Goal: Task Accomplishment & Management: Complete application form

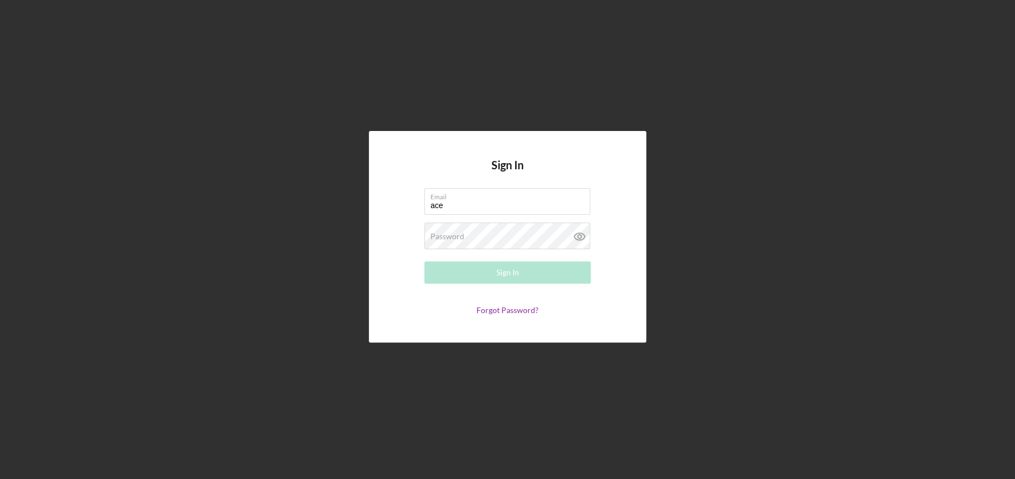
type input "[EMAIL_ADDRESS][DOMAIN_NAME]"
click at [469, 234] on div "Password Required" at bounding box center [507, 236] width 166 height 28
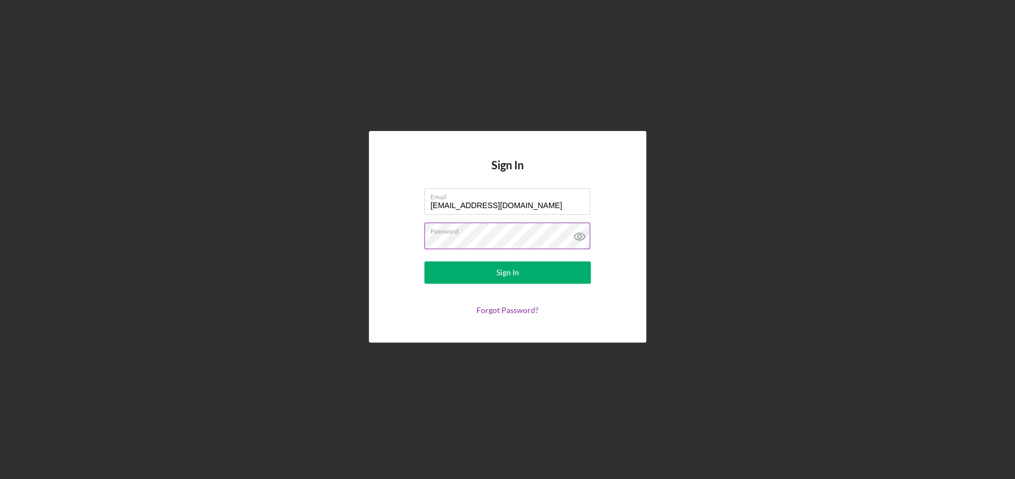
click at [424, 261] on button "Sign In" at bounding box center [507, 272] width 166 height 22
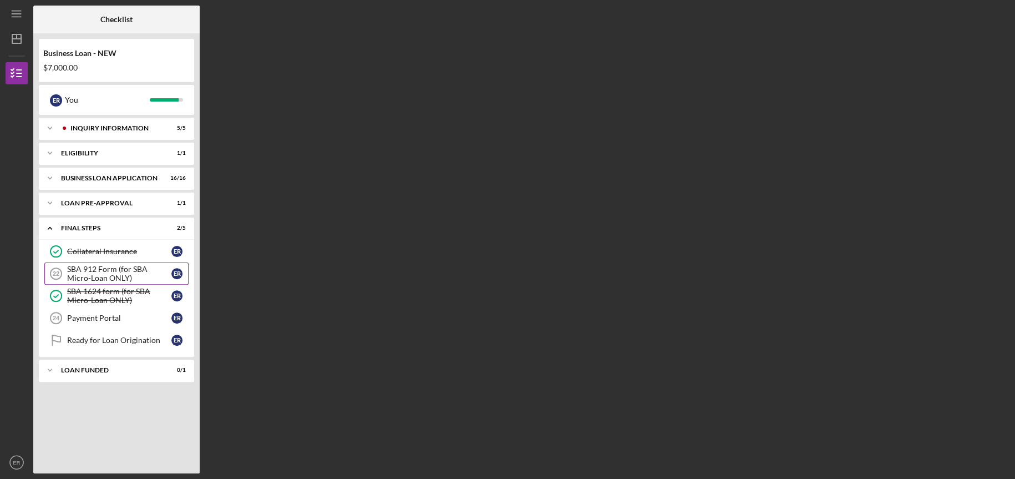
click at [96, 271] on div "SBA 912 Form (for SBA Micro-Loan ONLY)" at bounding box center [119, 274] width 104 height 18
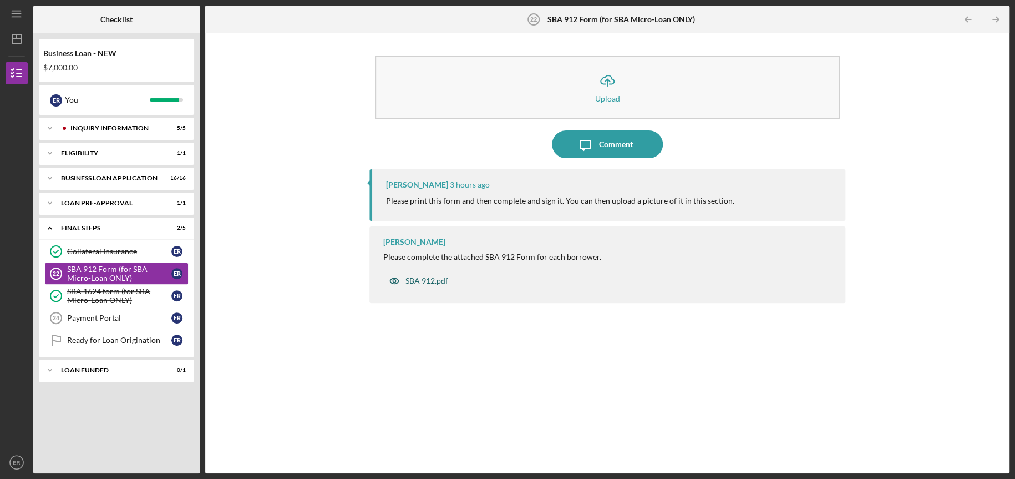
click at [419, 281] on div "SBA 912.pdf" at bounding box center [427, 280] width 43 height 9
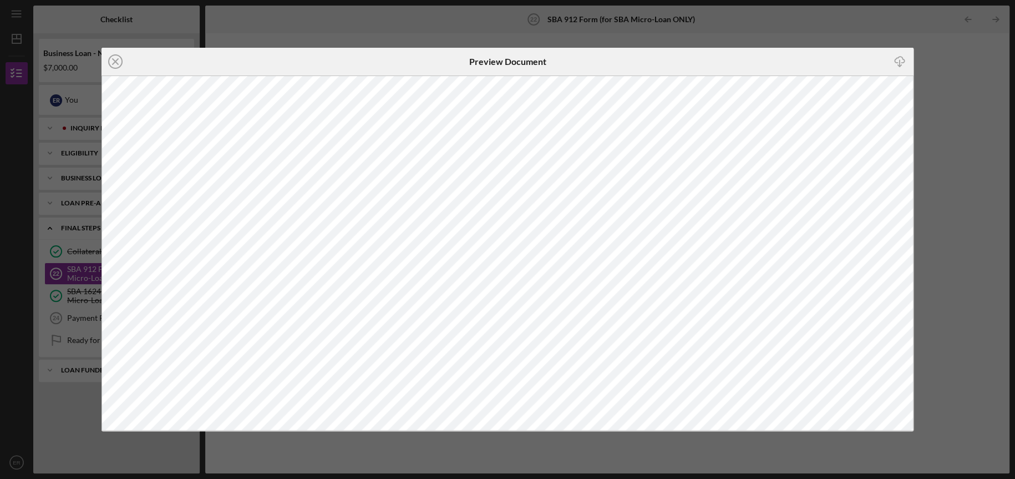
click at [116, 58] on icon "Icon/Close" at bounding box center [116, 62] width 28 height 28
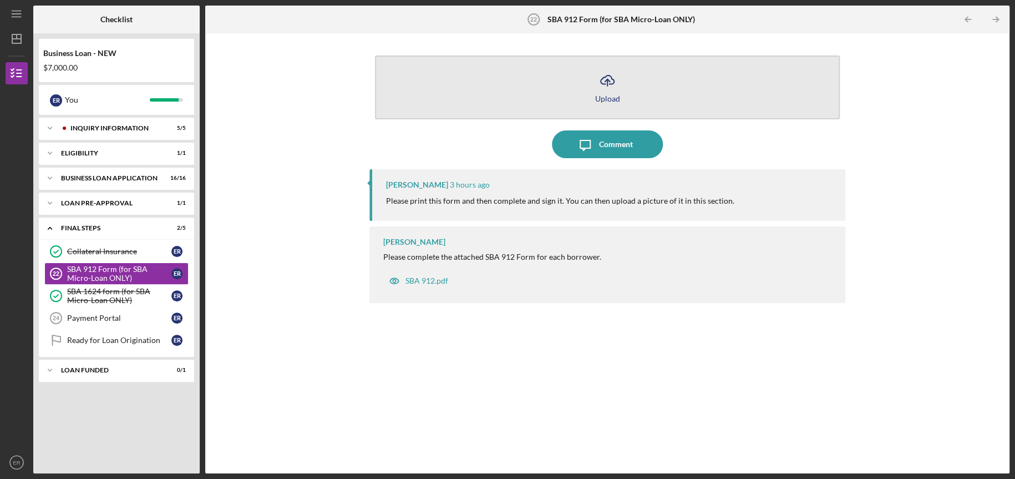
click at [575, 91] on button "Icon/Upload Upload" at bounding box center [607, 87] width 465 height 64
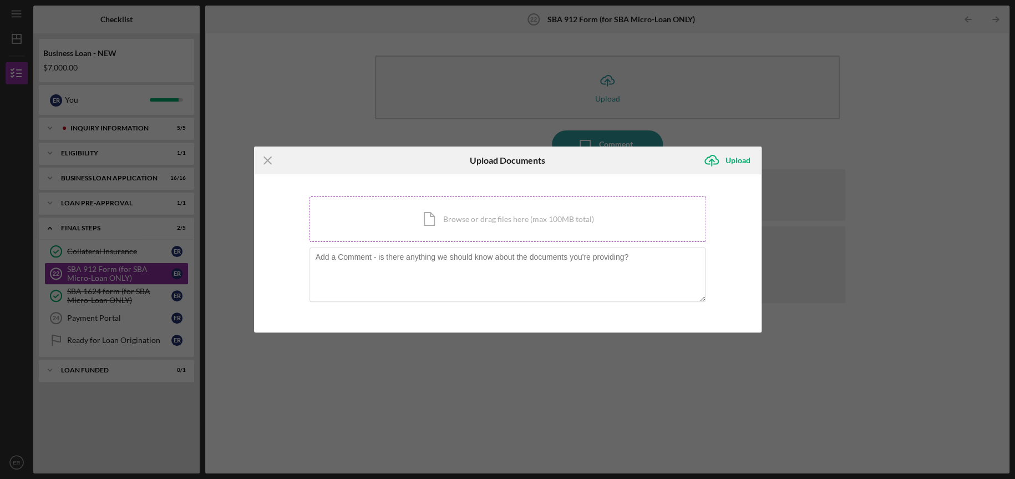
click at [464, 222] on div "Icon/Document Browse or drag files here (max 100MB total) Tap to choose files o…" at bounding box center [508, 218] width 397 height 45
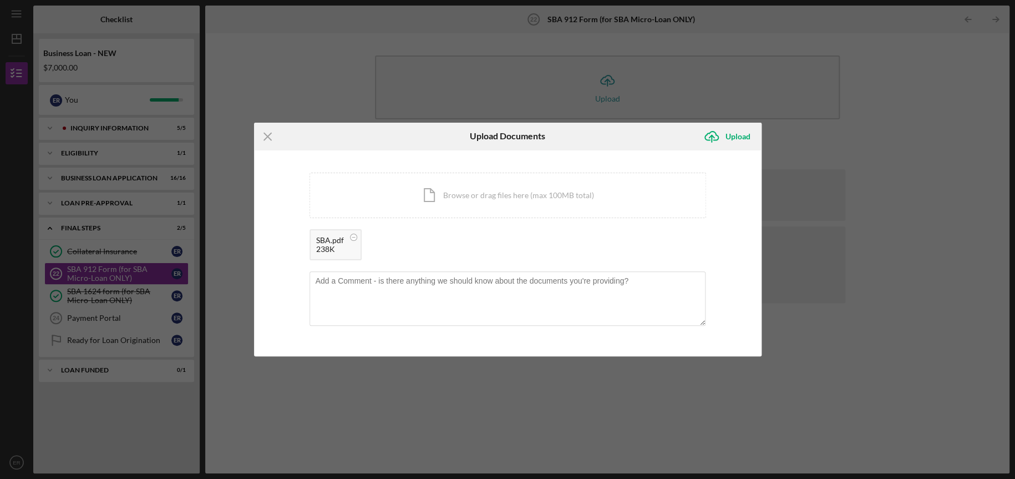
click at [333, 245] on div "238K" at bounding box center [330, 249] width 28 height 9
click at [323, 245] on div "238K" at bounding box center [330, 249] width 28 height 9
click at [724, 133] on icon "Icon/Upload" at bounding box center [712, 137] width 28 height 28
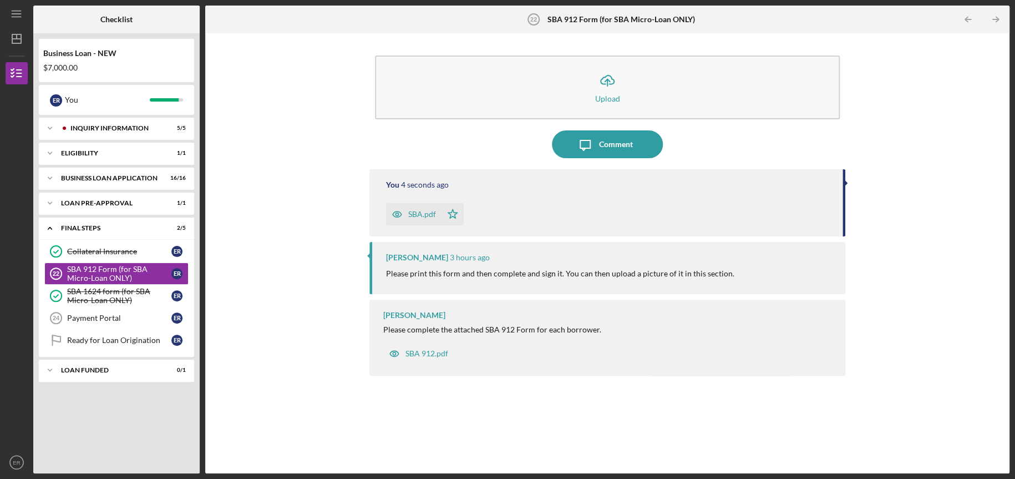
click at [422, 215] on div "SBA.pdf" at bounding box center [422, 214] width 28 height 9
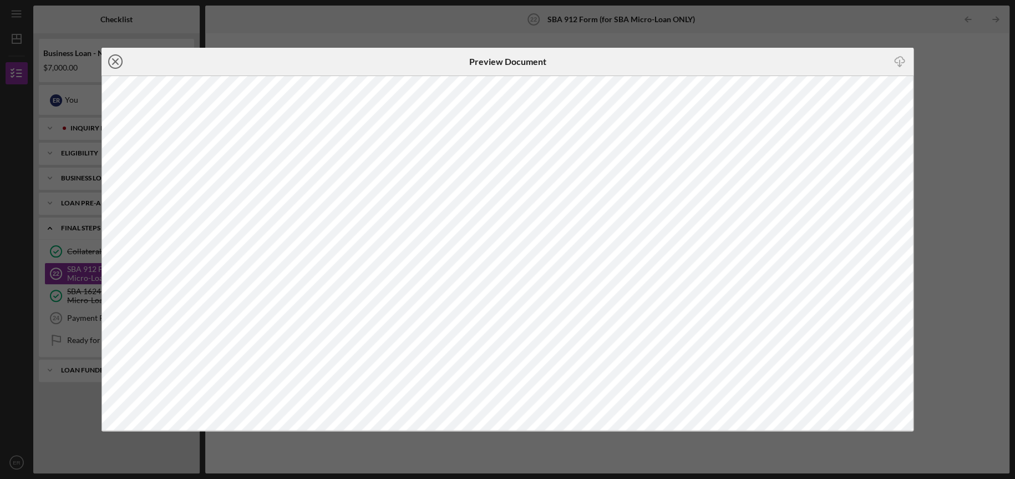
click at [114, 60] on line at bounding box center [116, 62] width 6 height 6
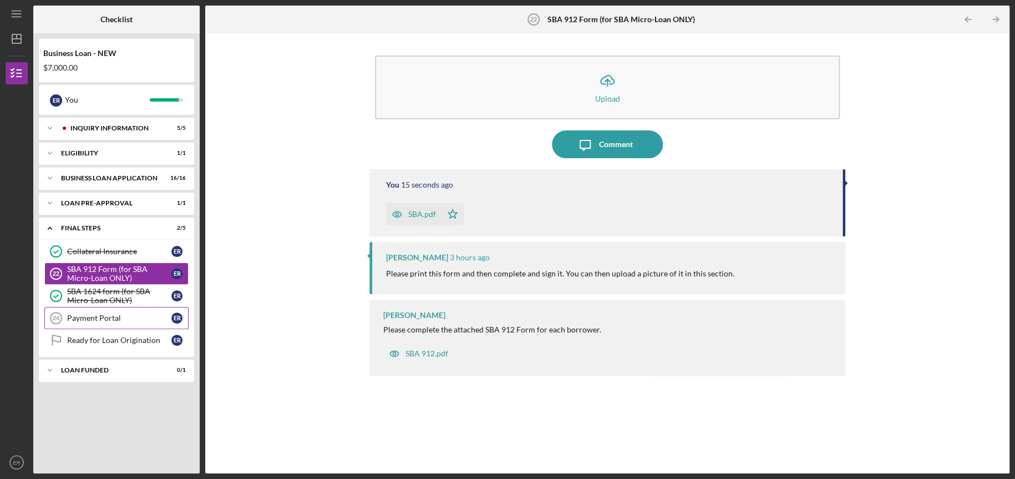
click at [111, 323] on link "Payment Portal 24 Payment Portal E R" at bounding box center [116, 318] width 144 height 22
